Goal: Task Accomplishment & Management: Use online tool/utility

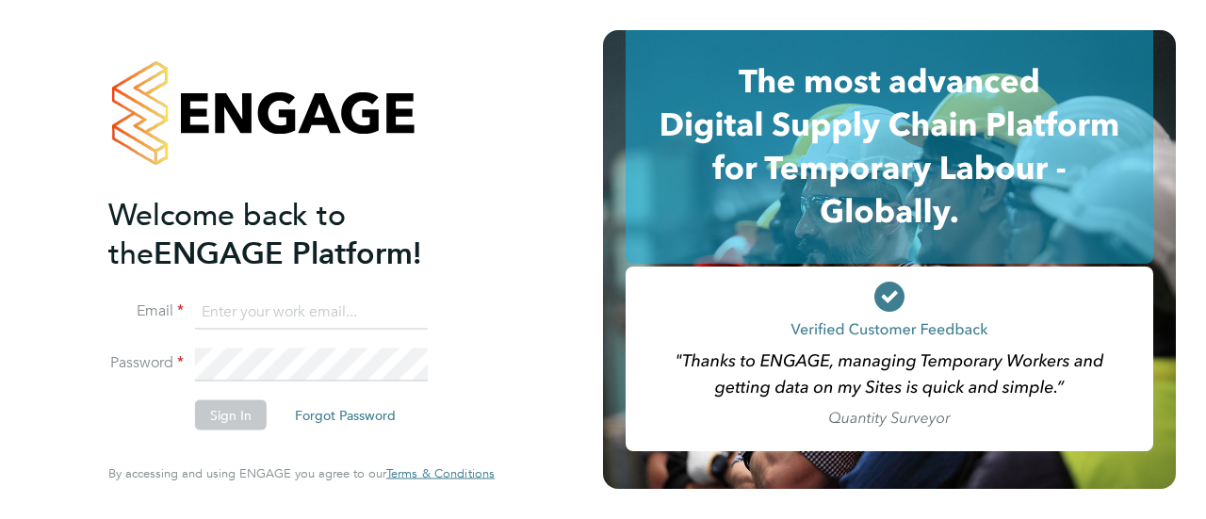
type input "[EMAIL_ADDRESS][DOMAIN_NAME]"
click at [155, 403] on li "Sign In Forgot Password" at bounding box center [292, 425] width 368 height 49
click at [206, 412] on button "Sign In" at bounding box center [231, 416] width 72 height 30
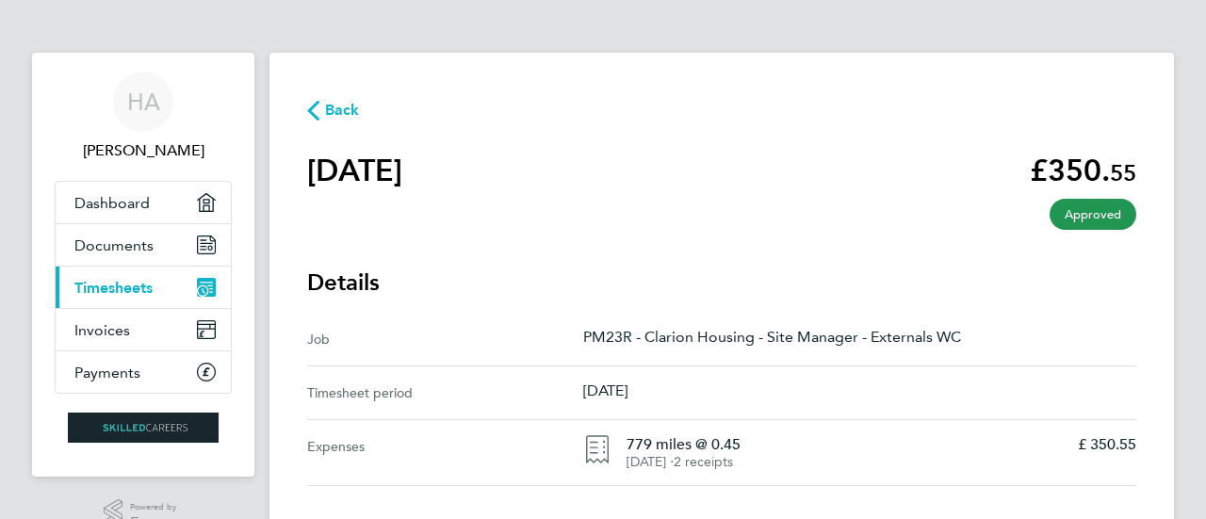
click at [145, 280] on span "Timesheets" at bounding box center [113, 288] width 78 height 18
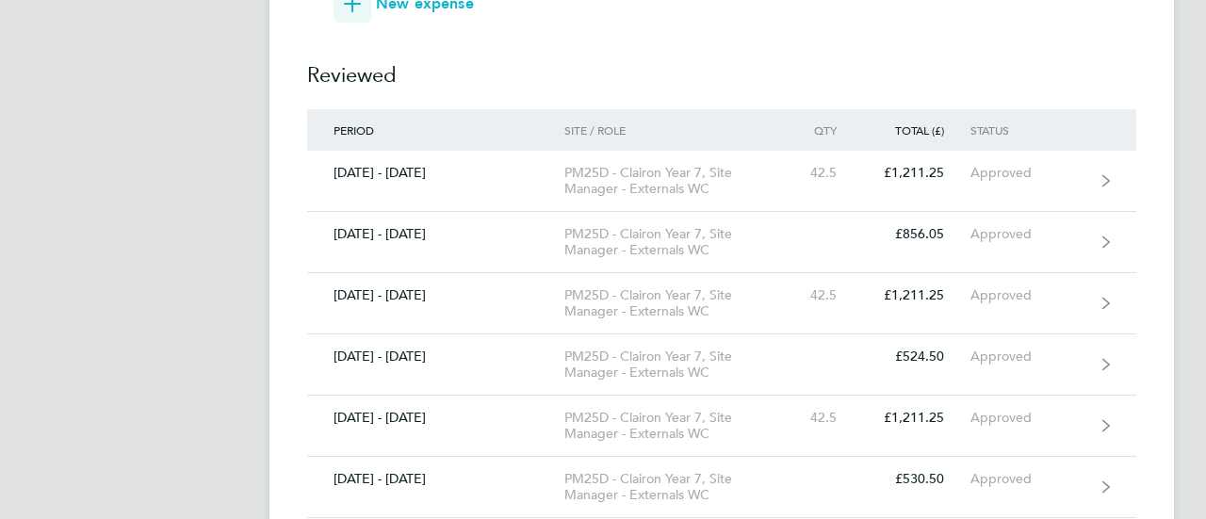
scroll to position [547, 0]
